Goal: Task Accomplishment & Management: Manage account settings

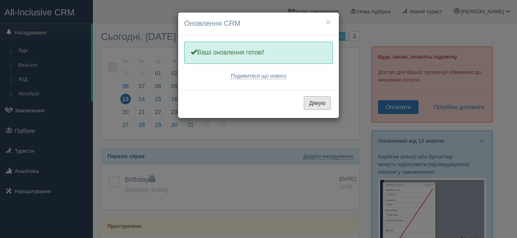
click at [318, 107] on button "Дякую" at bounding box center [317, 103] width 27 height 14
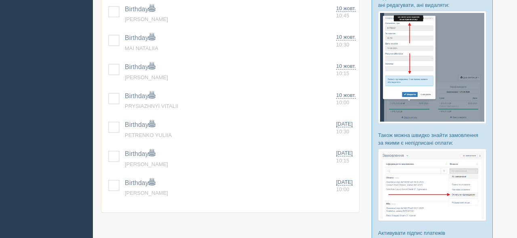
scroll to position [299, 0]
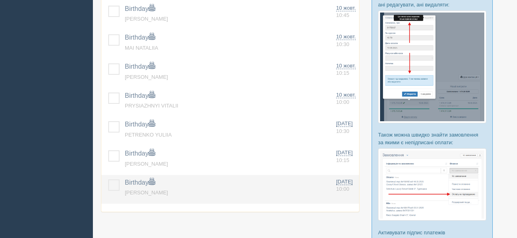
click at [108, 179] on label at bounding box center [108, 179] width 0 height 0
click at [0, 0] on input "checkbox" at bounding box center [0, 0] width 0 height 0
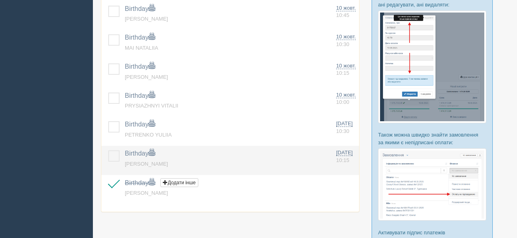
click at [108, 150] on label at bounding box center [108, 150] width 0 height 0
click at [0, 0] on input "checkbox" at bounding box center [0, 0] width 0 height 0
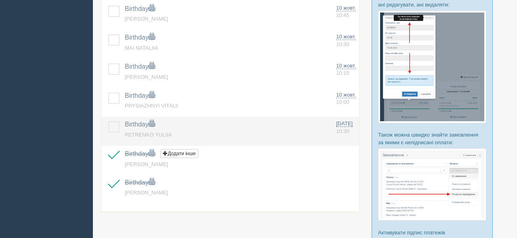
click at [108, 121] on label at bounding box center [108, 121] width 0 height 0
click at [0, 0] on input "checkbox" at bounding box center [0, 0] width 0 height 0
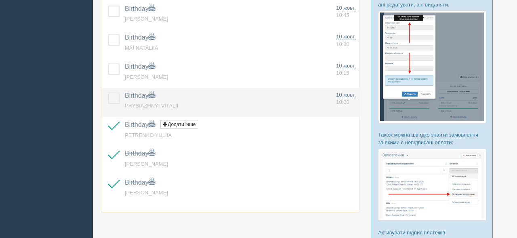
click at [108, 92] on label at bounding box center [108, 92] width 0 height 0
click at [0, 0] on input "checkbox" at bounding box center [0, 0] width 0 height 0
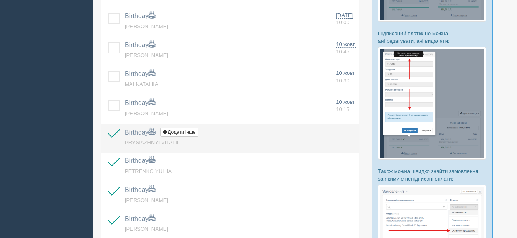
scroll to position [262, 0]
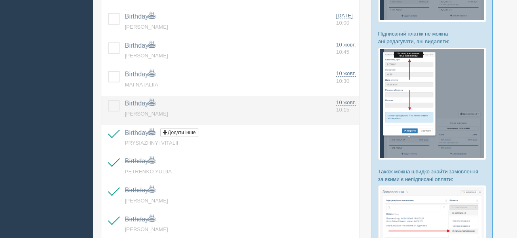
click at [108, 100] on label at bounding box center [108, 100] width 0 height 0
click at [0, 0] on input "checkbox" at bounding box center [0, 0] width 0 height 0
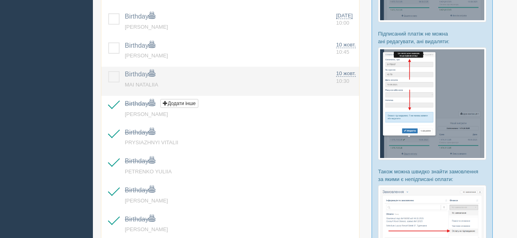
click at [108, 71] on label at bounding box center [108, 71] width 0 height 0
click at [0, 0] on input "checkbox" at bounding box center [0, 0] width 0 height 0
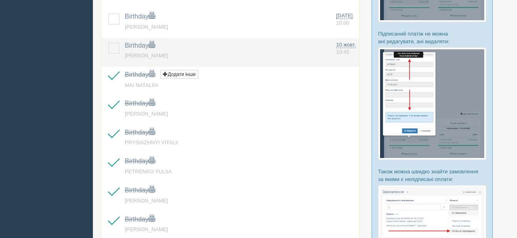
click at [108, 42] on label at bounding box center [108, 42] width 0 height 0
click at [0, 0] on input "checkbox" at bounding box center [0, 0] width 0 height 0
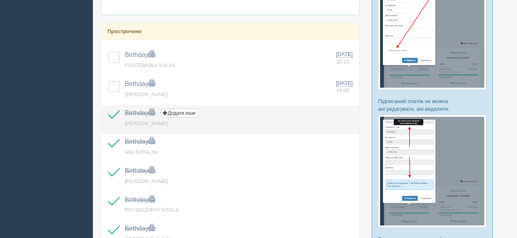
scroll to position [140, 0]
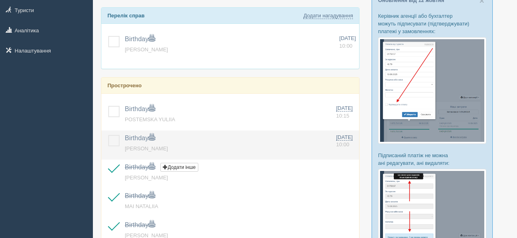
click at [108, 135] on label at bounding box center [108, 135] width 0 height 0
click at [0, 0] on input "checkbox" at bounding box center [0, 0] width 0 height 0
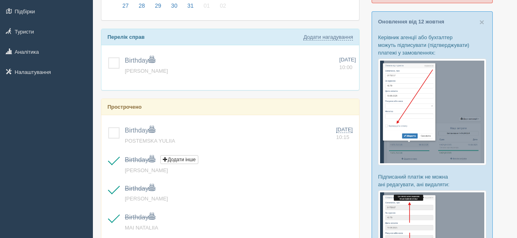
scroll to position [118, 0]
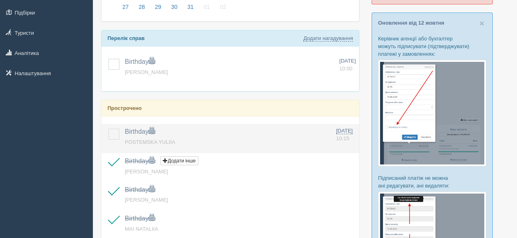
click at [108, 128] on label at bounding box center [108, 128] width 0 height 0
click at [0, 0] on input "checkbox" at bounding box center [0, 0] width 0 height 0
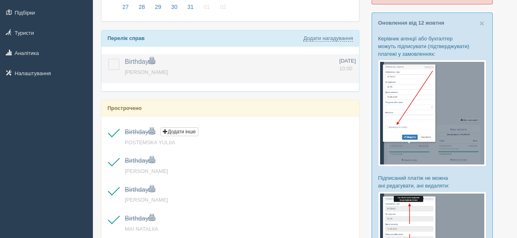
click at [108, 59] on label at bounding box center [108, 59] width 0 height 0
click at [0, 0] on input "checkbox" at bounding box center [0, 0] width 0 height 0
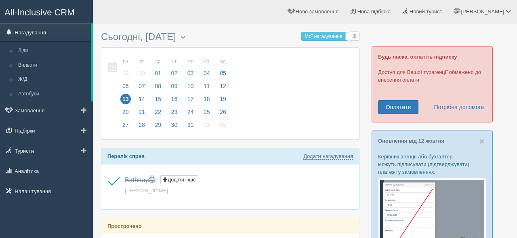
click at [43, 34] on link "Нагадування" at bounding box center [45, 32] width 91 height 18
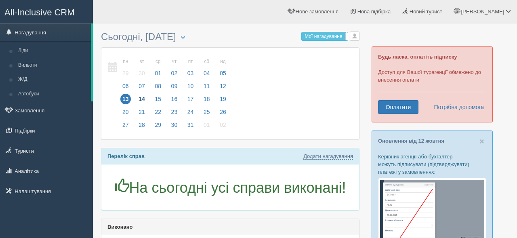
click at [142, 101] on span "14" at bounding box center [141, 99] width 10 height 10
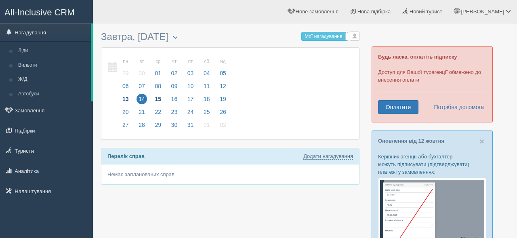
click at [155, 100] on span "15" at bounding box center [158, 99] width 10 height 10
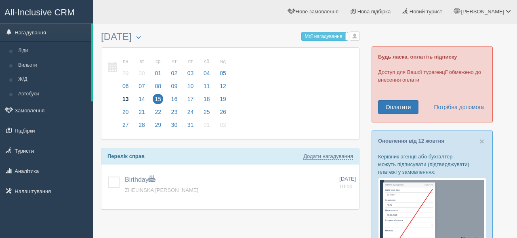
click at [121, 100] on span "13" at bounding box center [125, 99] width 10 height 10
